Goal: Task Accomplishment & Management: Manage account settings

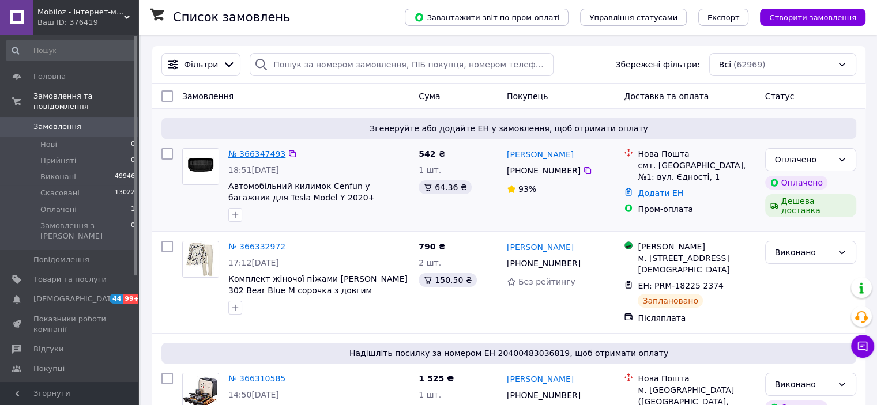
click at [238, 154] on link "№ 366347493" at bounding box center [256, 153] width 57 height 9
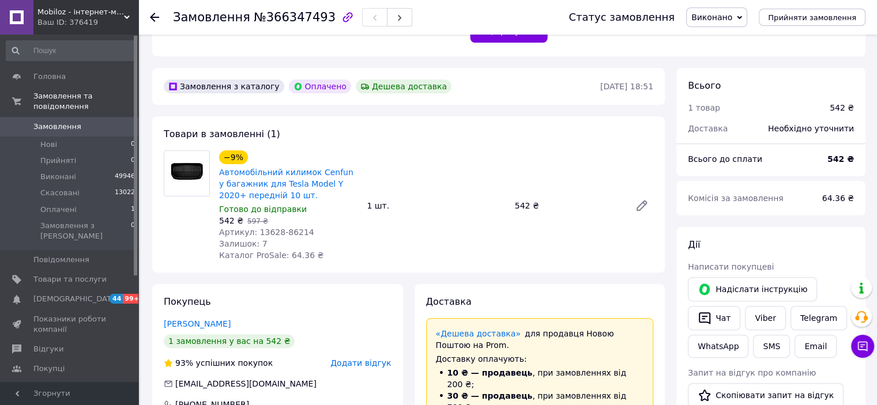
scroll to position [288, 0]
click at [711, 16] on span "Виконано" at bounding box center [711, 17] width 41 height 9
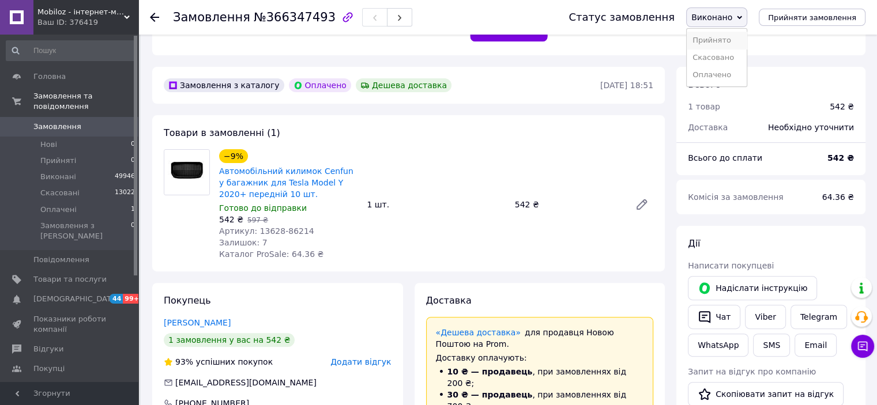
click at [715, 36] on li "Прийнято" at bounding box center [716, 40] width 60 height 17
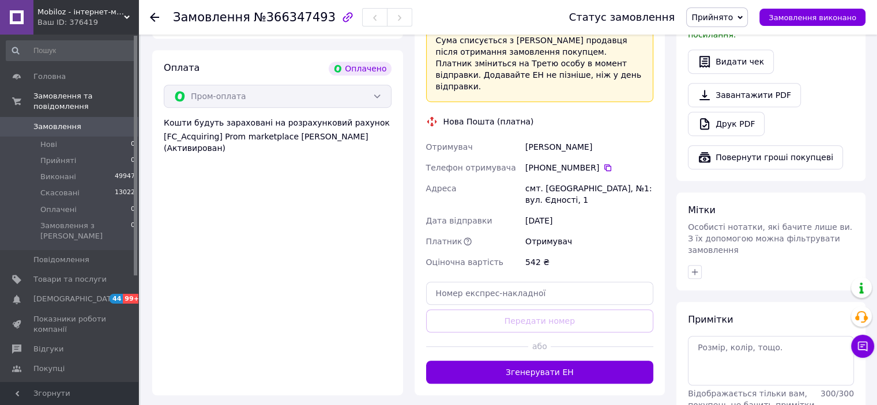
scroll to position [698, 0]
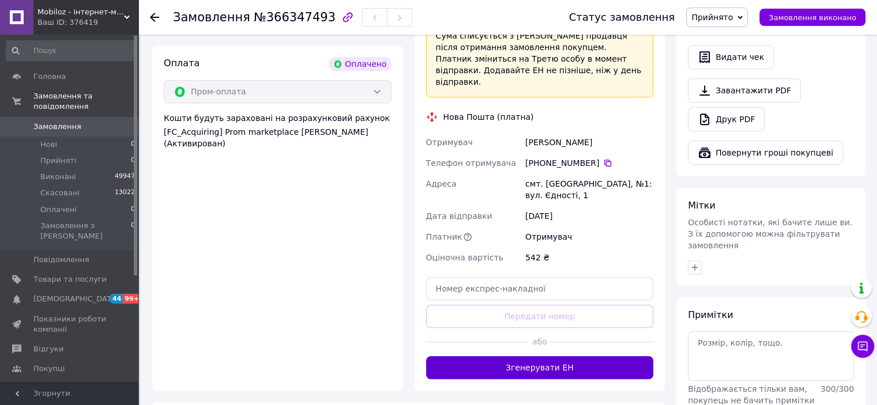
click at [513, 356] on button "Згенерувати ЕН" at bounding box center [540, 367] width 228 height 23
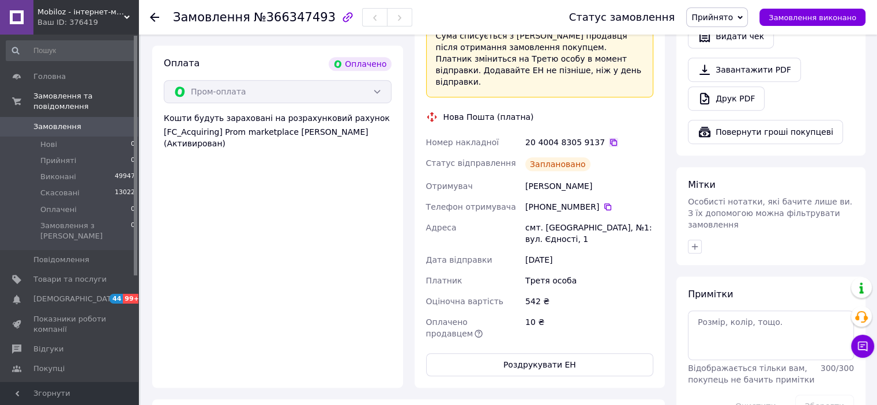
click at [609, 138] on icon at bounding box center [613, 142] width 9 height 9
click at [76, 122] on span "Замовлення" at bounding box center [69, 127] width 73 height 10
